Goal: Information Seeking & Learning: Check status

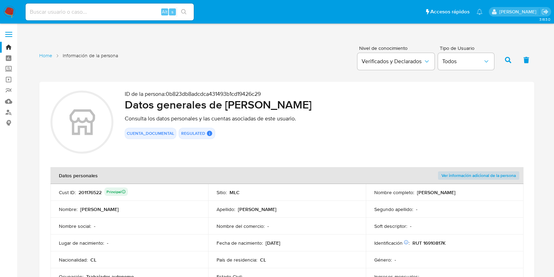
scroll to position [613, 0]
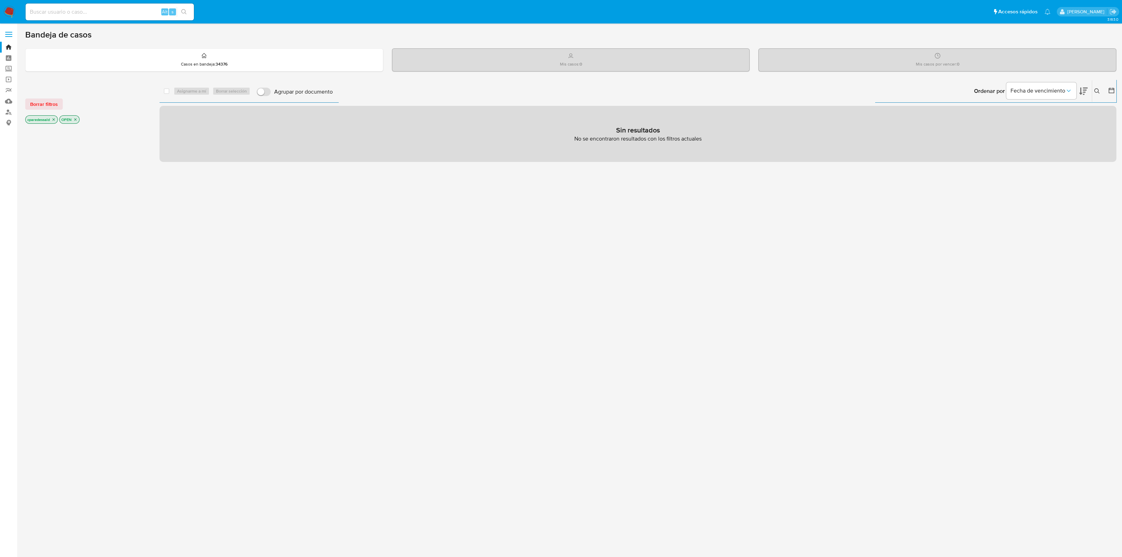
click at [53, 120] on icon "close-filter" at bounding box center [54, 119] width 2 height 2
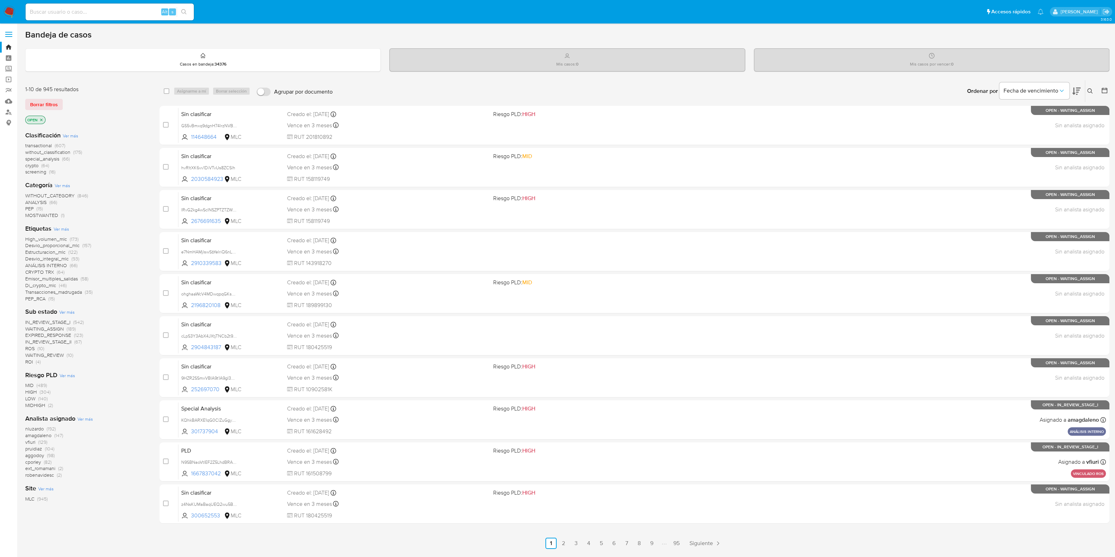
click at [1105, 90] on icon at bounding box center [1104, 90] width 7 height 7
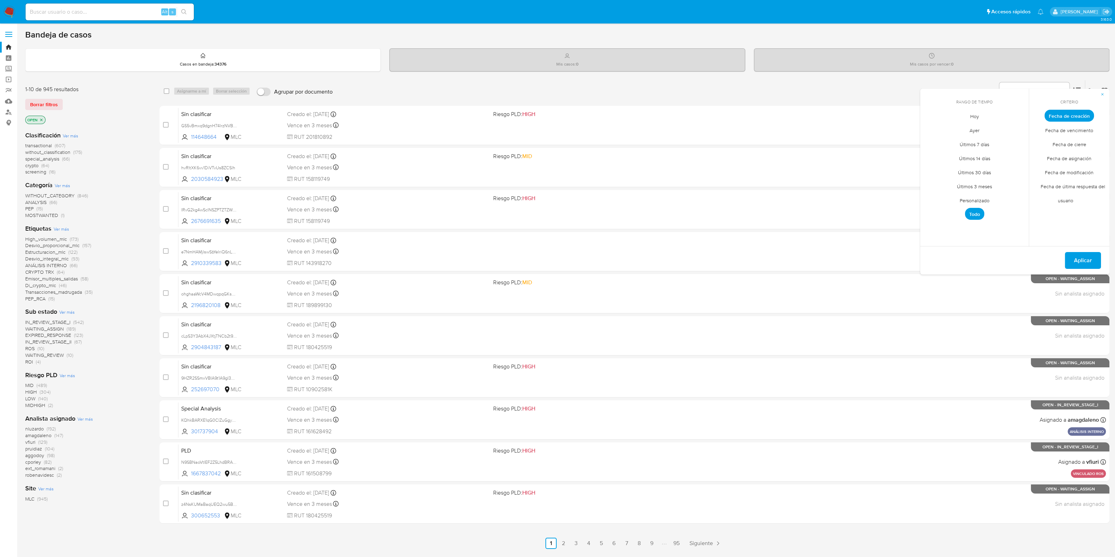
click at [988, 195] on span "Personalizado" at bounding box center [974, 200] width 45 height 14
click at [932, 130] on icon "Mes anterior" at bounding box center [931, 128] width 8 height 8
click at [950, 152] on button "1" at bounding box center [946, 154] width 11 height 11
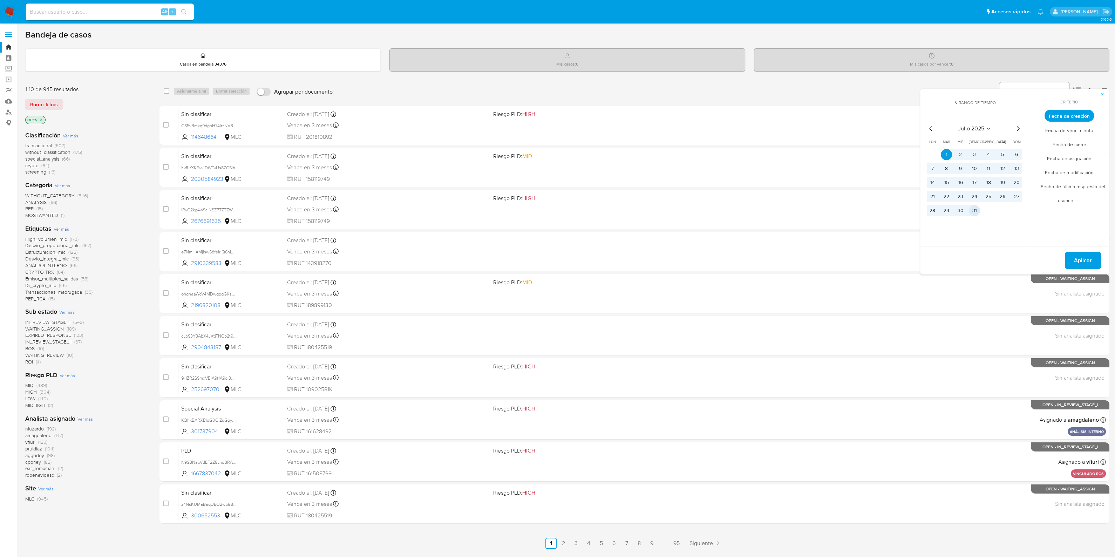
click at [977, 205] on td "31" at bounding box center [974, 210] width 11 height 11
click at [1078, 258] on span "Aplicar" at bounding box center [1083, 260] width 18 height 15
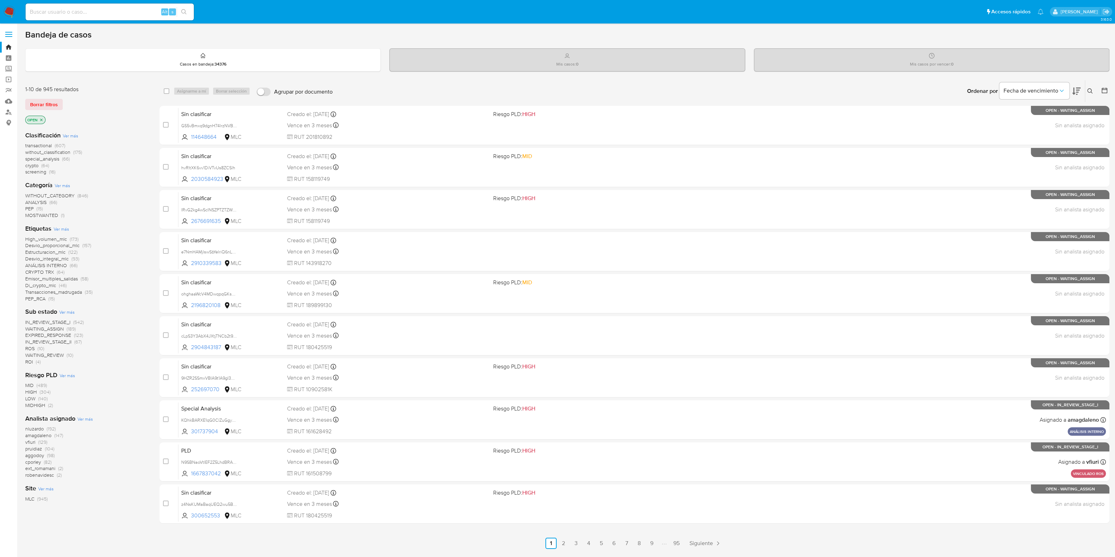
click at [1100, 89] on div at bounding box center [1103, 91] width 13 height 22
click at [1103, 90] on icon at bounding box center [1104, 90] width 7 height 7
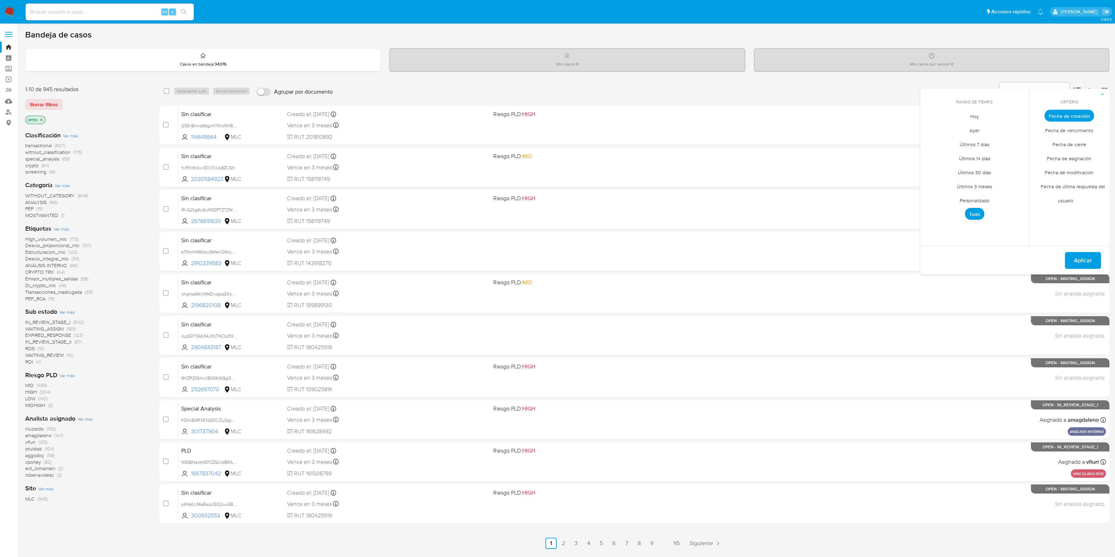
click at [1066, 113] on span "Fecha de creación" at bounding box center [1068, 116] width 49 height 12
click at [974, 201] on span "Personalizado" at bounding box center [974, 200] width 45 height 14
click at [931, 128] on icon "Mes anterior" at bounding box center [931, 128] width 8 height 8
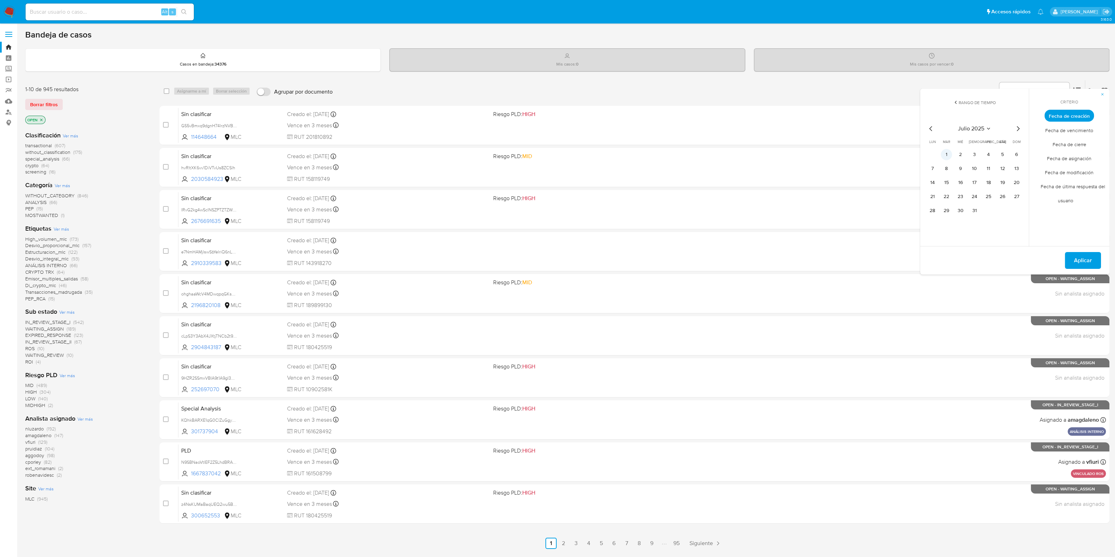
click at [945, 153] on button "1" at bounding box center [946, 154] width 11 height 11
click at [975, 208] on button "31" at bounding box center [974, 210] width 11 height 11
click at [1080, 260] on span "Aplicar" at bounding box center [1083, 260] width 18 height 15
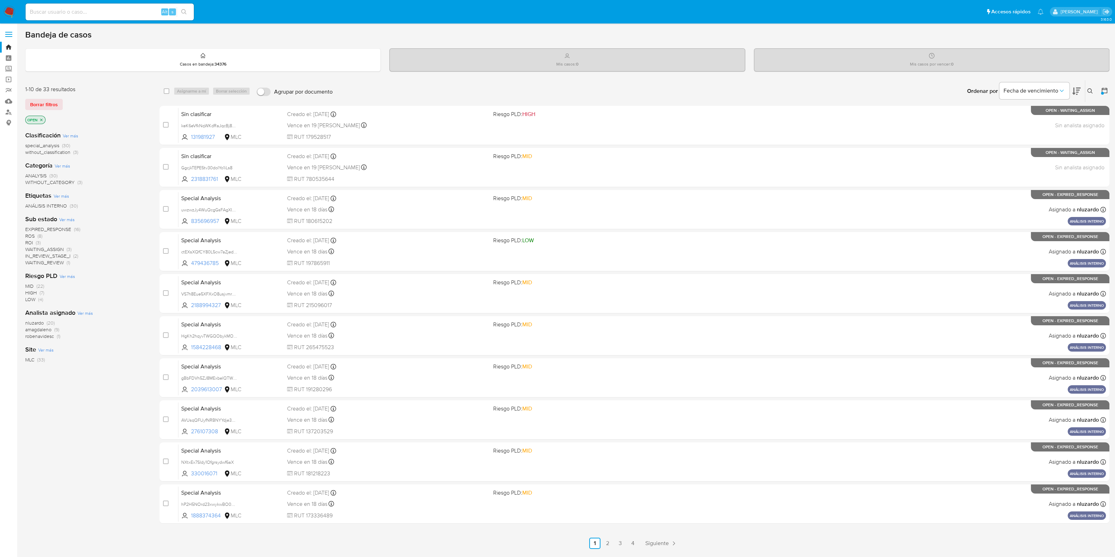
click at [1078, 91] on icon at bounding box center [1076, 91] width 8 height 7
click at [123, 5] on div "Alt s" at bounding box center [110, 12] width 168 height 17
click at [119, 9] on input at bounding box center [110, 11] width 168 height 9
paste input "2168208088"
type input "2168208088"
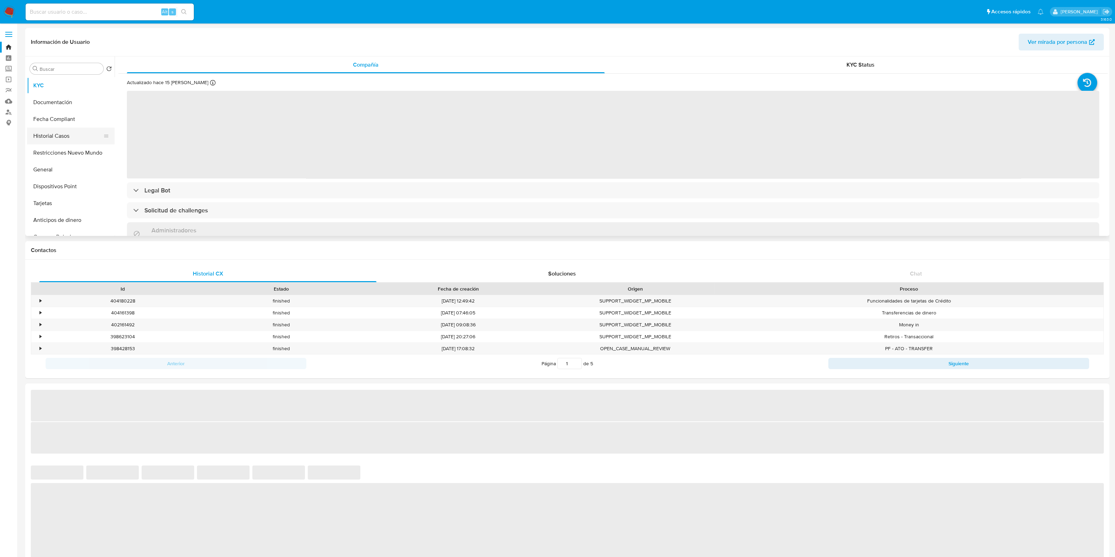
select select "10"
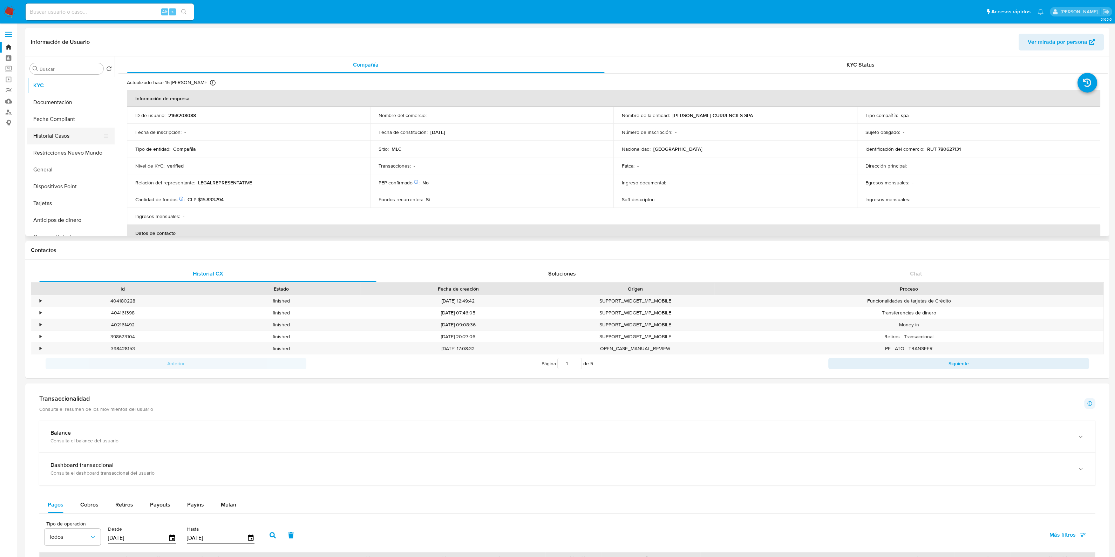
click at [62, 137] on button "Historial Casos" at bounding box center [68, 136] width 82 height 17
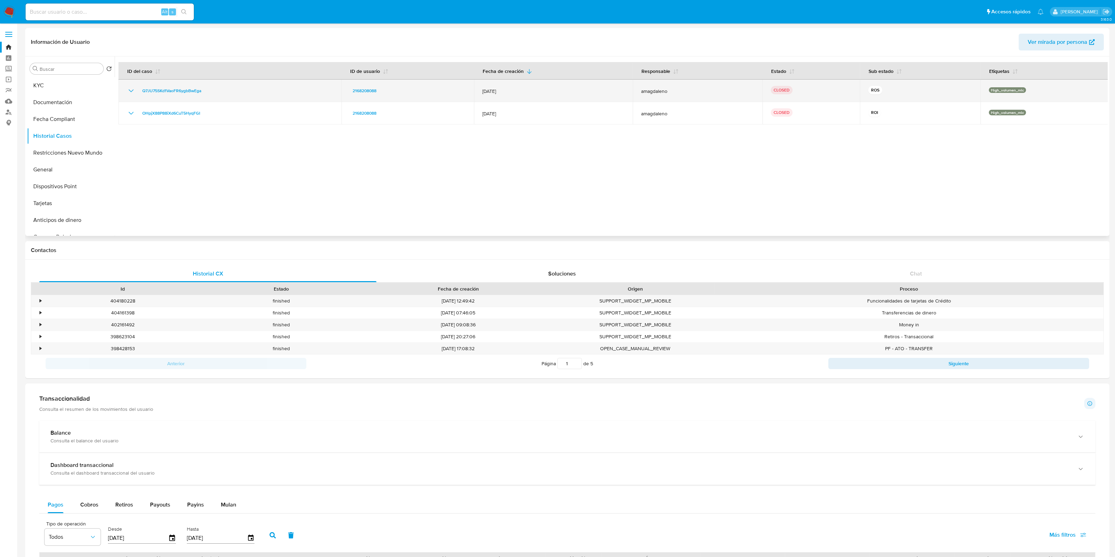
click at [1015, 89] on p "High_volumen_mlc" at bounding box center [1007, 90] width 37 height 6
click at [878, 93] on div "ROS" at bounding box center [920, 91] width 104 height 10
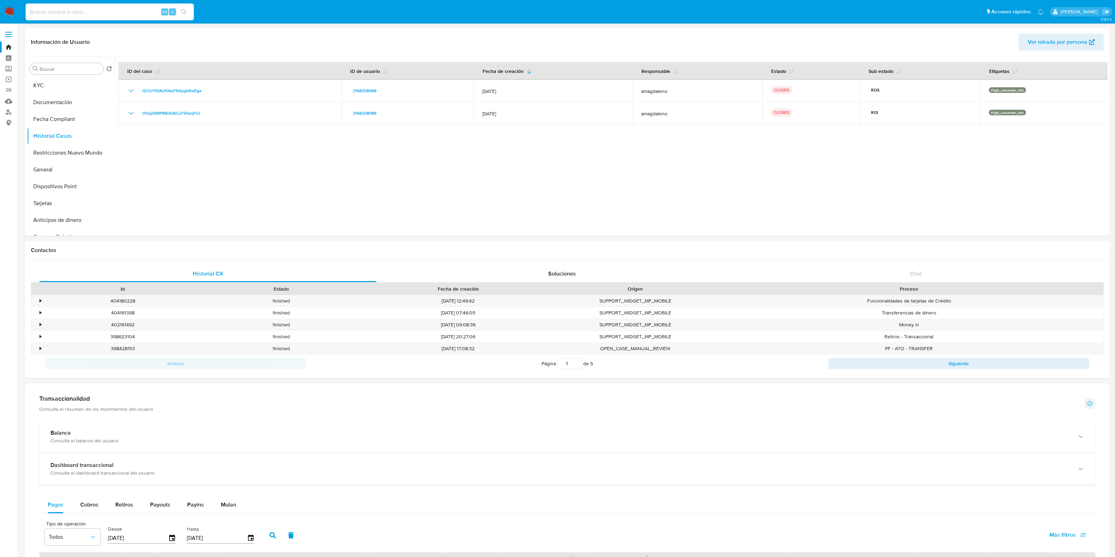
click at [130, 11] on input at bounding box center [110, 11] width 168 height 9
paste input "5b1a0dca1079707740ea7361a2a015da"
type input "5b1a0dca1079707740ea7361a2a015da"
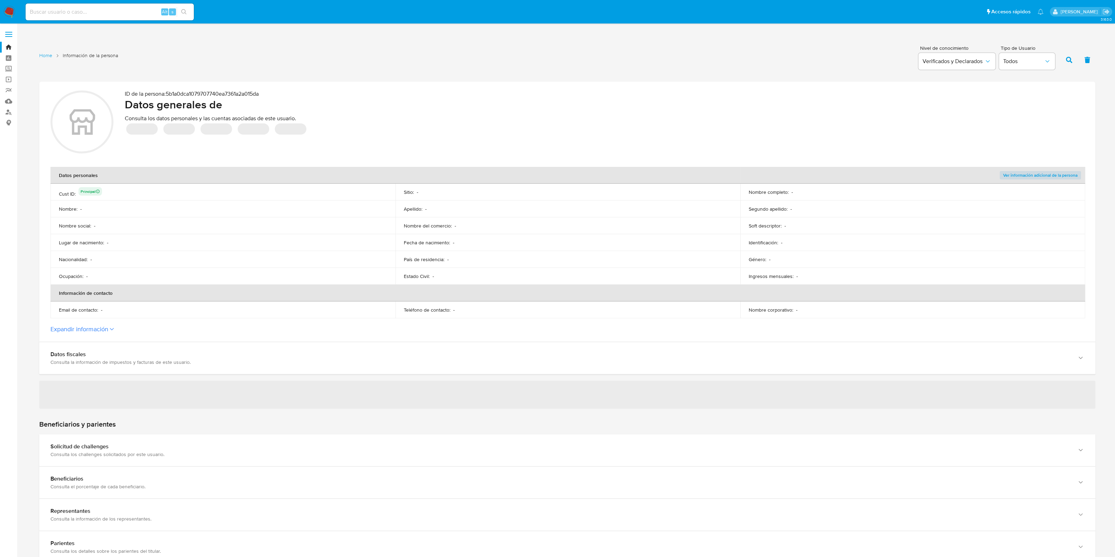
click at [559, 132] on div "‌ ‌ ‌ ‌ ‌" at bounding box center [604, 129] width 959 height 14
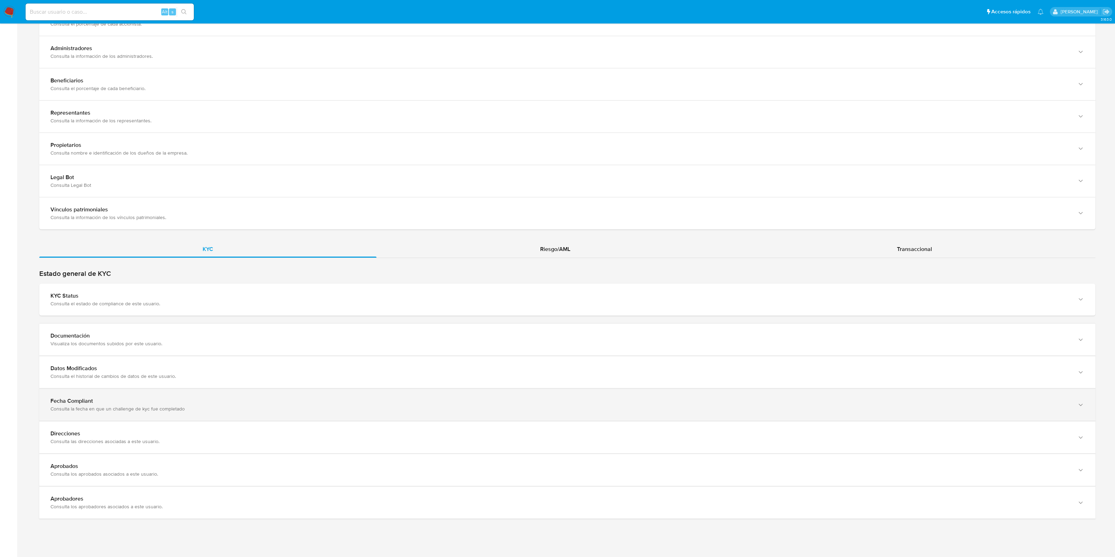
scroll to position [524, 0]
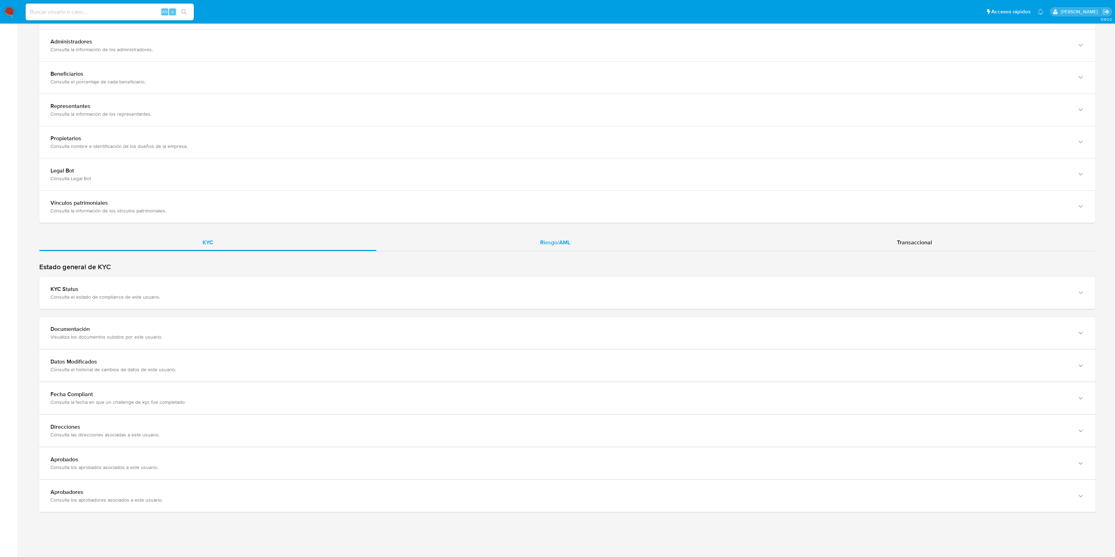
click at [556, 244] on span "Riesgo/AML" at bounding box center [555, 242] width 30 height 8
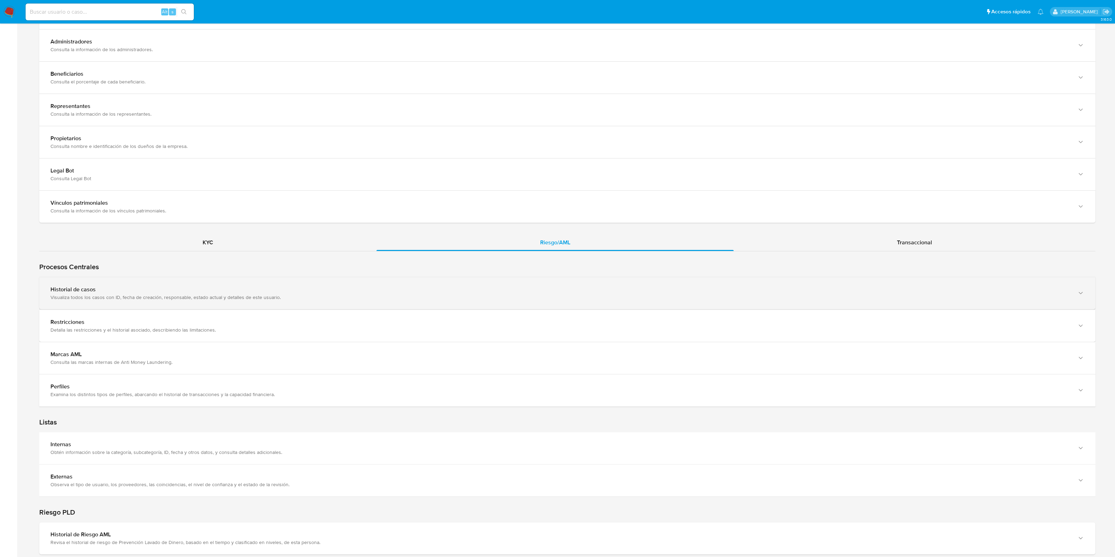
click at [180, 294] on div "Visualiza todos los casos con ID, fecha de creación, responsable, estado actual…" at bounding box center [560, 297] width 1020 height 6
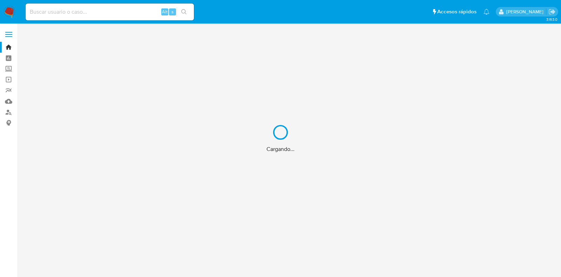
click at [122, 13] on div "Cargando..." at bounding box center [280, 138] width 561 height 277
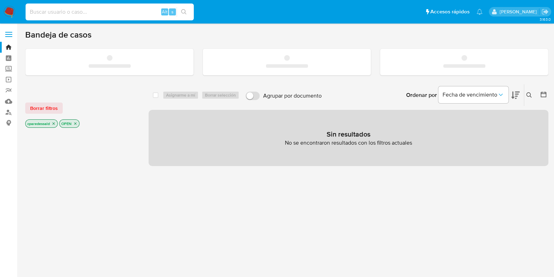
click at [91, 9] on input at bounding box center [110, 11] width 168 height 9
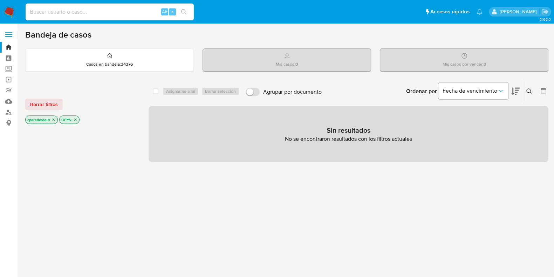
paste input "27544496"
type input "27544496"
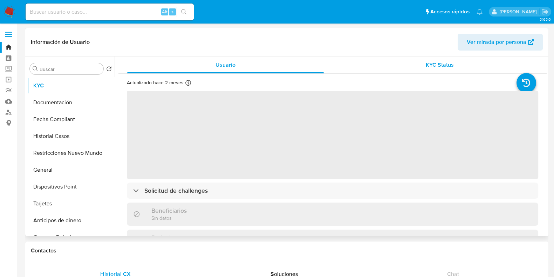
select select "10"
click at [382, 66] on div "KYC Status" at bounding box center [439, 64] width 197 height 17
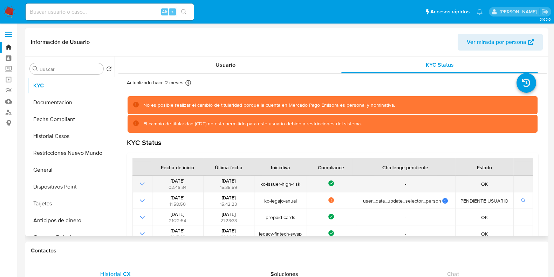
click at [275, 185] on span "ko-issuer-high-risk" at bounding box center [281, 184] width 48 height 6
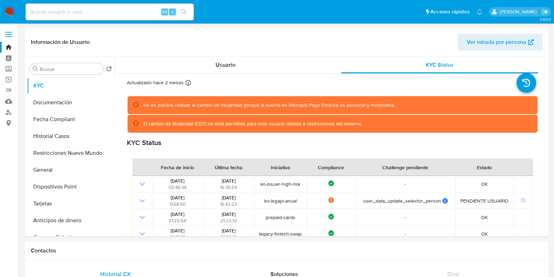
click at [114, 7] on input at bounding box center [110, 11] width 168 height 9
paste input "3bd2737d252feb8eae1b4b55fbfcd6d7"
type input "3bd2737d252feb8eae1b4b55fbfcd6d7"
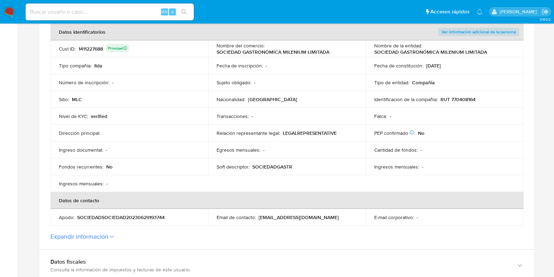
scroll to position [219, 0]
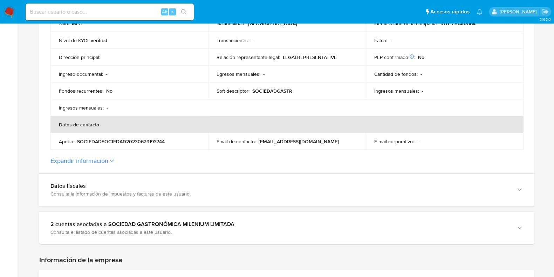
click at [113, 162] on label "Expandir información" at bounding box center [286, 161] width 473 height 8
click at [108, 162] on button "Expandir información" at bounding box center [79, 161] width 58 height 8
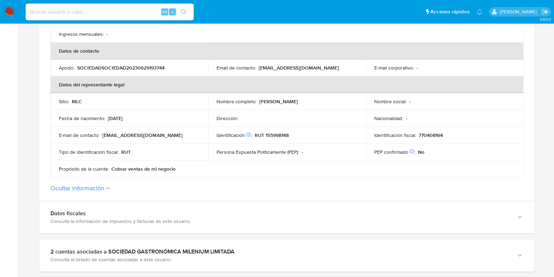
scroll to position [306, 0]
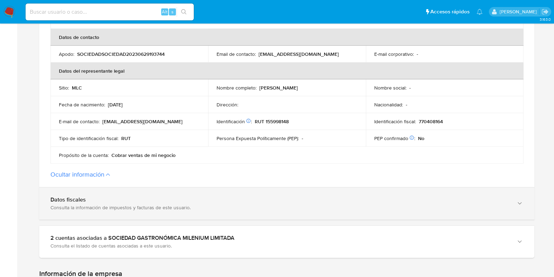
click at [138, 200] on div "Datos fiscales" at bounding box center [279, 199] width 459 height 7
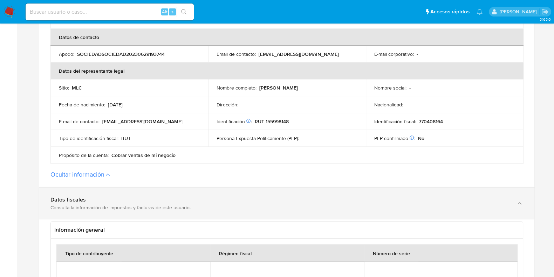
click at [138, 200] on div "Datos fiscales" at bounding box center [279, 199] width 459 height 7
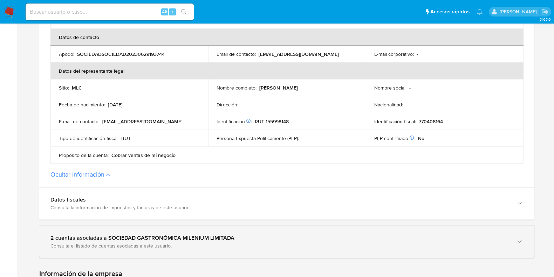
click at [149, 227] on div "2 cuentas asociadas a SOCIEDAD GASTRONÓMICA MILENIUM LIMITADA Consulta el lista…" at bounding box center [286, 241] width 495 height 32
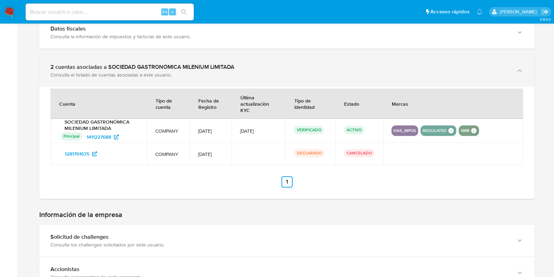
scroll to position [482, 0]
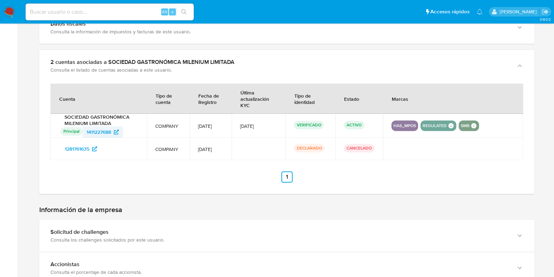
click at [105, 134] on span "1411227688" at bounding box center [99, 131] width 25 height 11
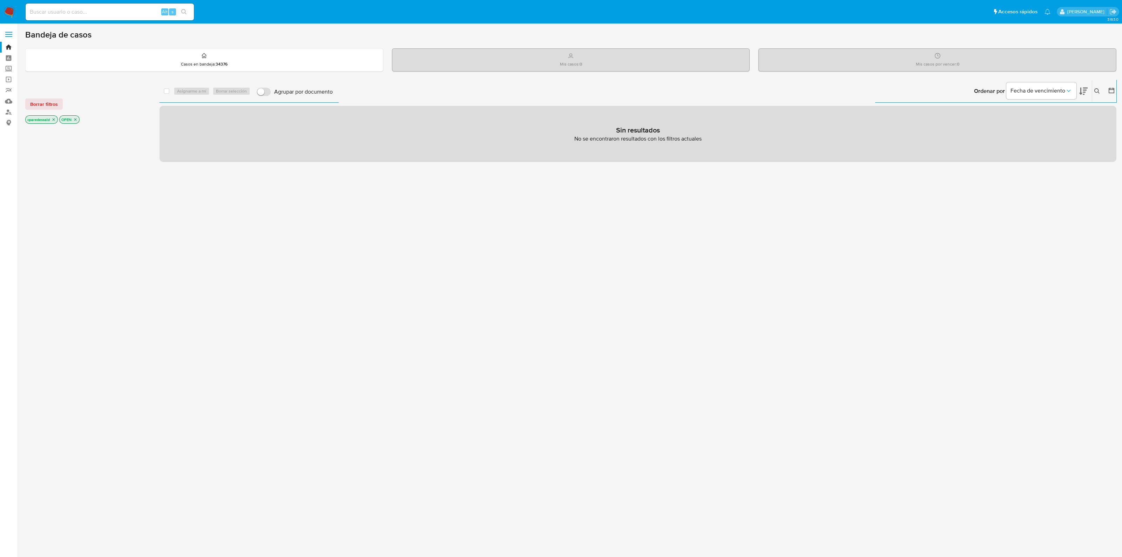
click at [55, 117] on icon "close-filter" at bounding box center [54, 119] width 4 height 4
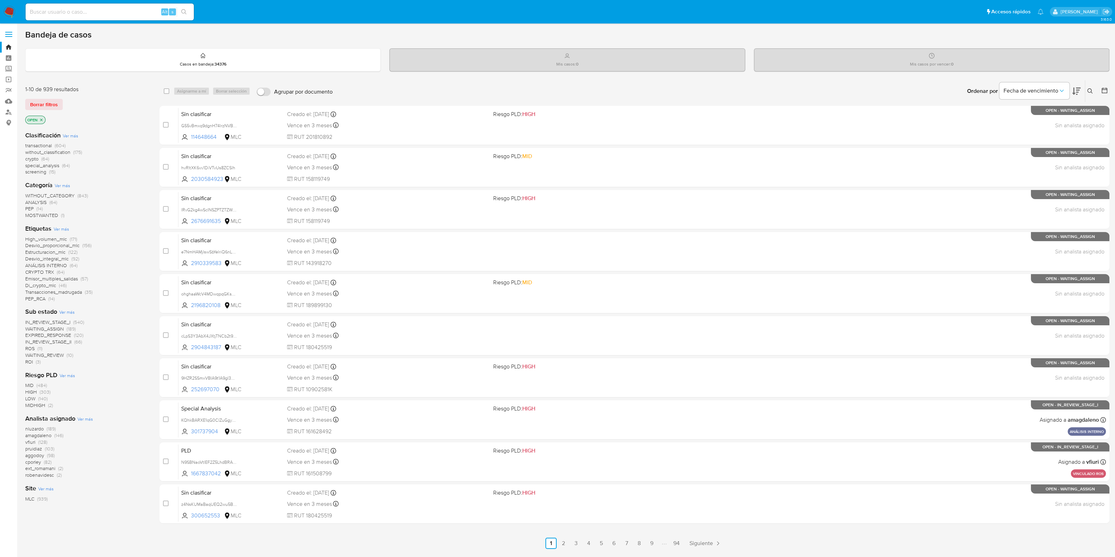
click at [1076, 92] on icon at bounding box center [1076, 91] width 8 height 7
click at [1076, 89] on icon at bounding box center [1076, 91] width 8 height 7
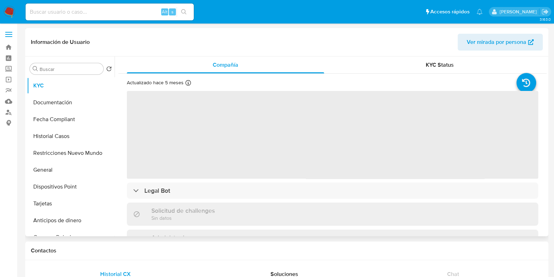
select select "10"
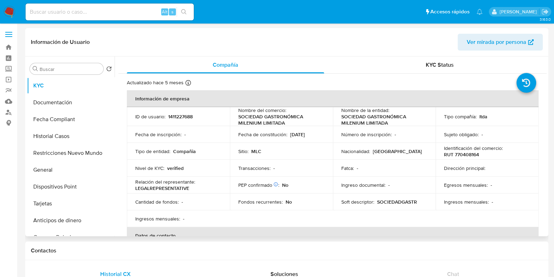
click at [294, 41] on header "Información de Usuario Ver mirada por persona" at bounding box center [287, 42] width 512 height 17
click at [294, 42] on header "Información de Usuario Ver mirada por persona" at bounding box center [287, 42] width 512 height 17
click at [301, 48] on header "Información de Usuario Ver mirada por persona" at bounding box center [287, 42] width 512 height 17
click at [252, 49] on header "Información de Usuario Ver mirada por persona" at bounding box center [287, 42] width 512 height 17
